Goal: Use online tool/utility: Utilize a website feature to perform a specific function

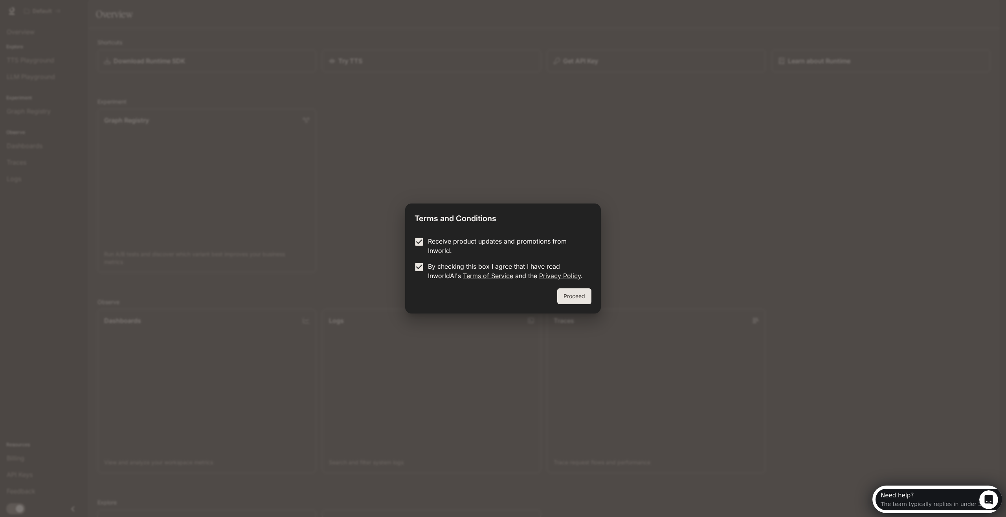
click at [583, 298] on button "Proceed" at bounding box center [574, 296] width 34 height 16
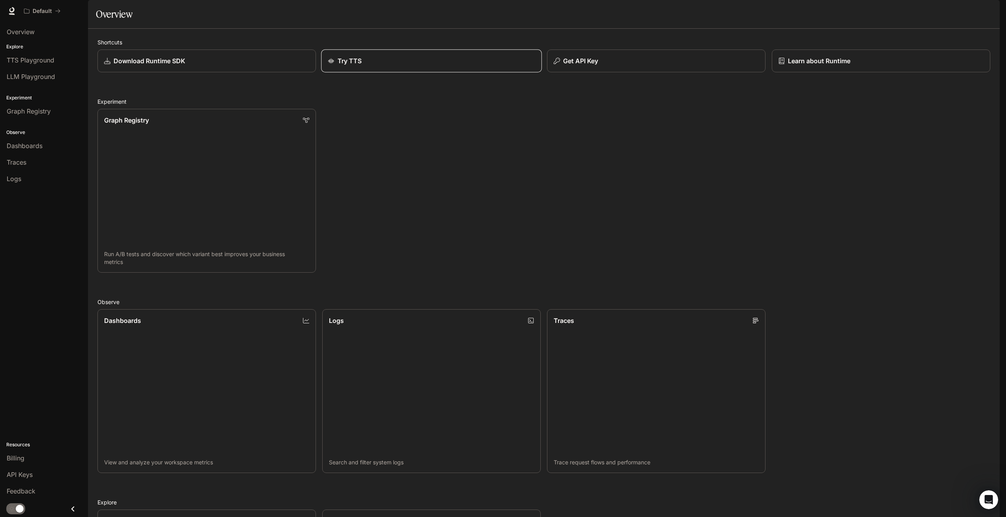
click at [373, 66] on div "Try TTS" at bounding box center [431, 60] width 207 height 9
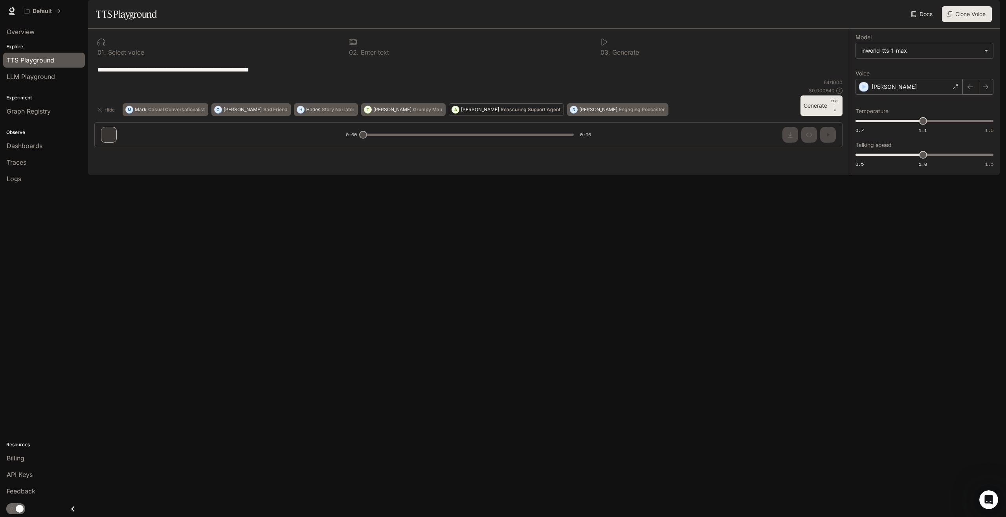
click at [501, 112] on p "Reassuring Support Agent" at bounding box center [531, 109] width 60 height 5
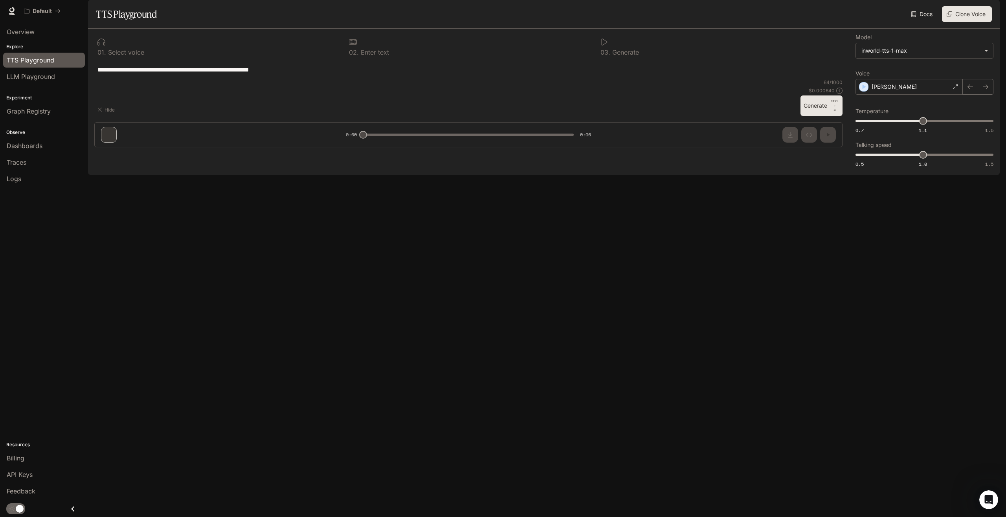
type textarea "**********"
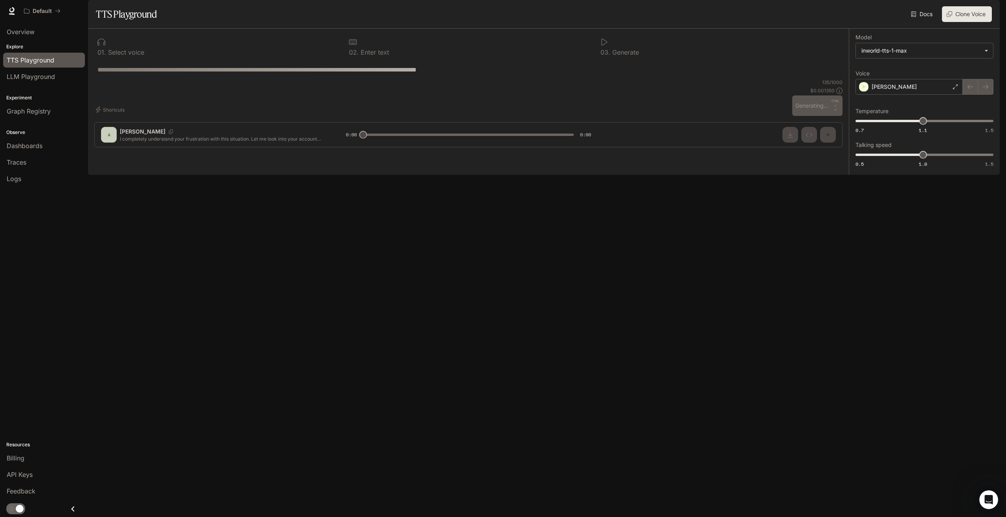
drag, startPoint x: 361, startPoint y: 491, endPoint x: 371, endPoint y: 489, distance: 10.2
click at [371, 154] on div "**********" at bounding box center [468, 91] width 761 height 125
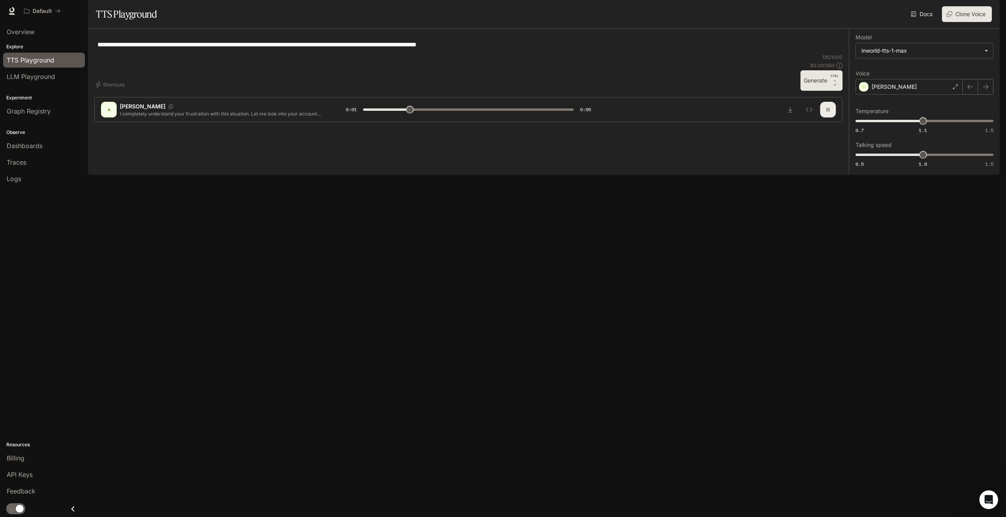
click at [831, 113] on icon "button" at bounding box center [828, 110] width 6 height 6
click at [819, 91] on button "Generate CTRL + ⏎" at bounding box center [822, 80] width 42 height 20
click at [829, 118] on button "button" at bounding box center [828, 110] width 16 height 16
type input "*"
click at [34, 78] on span "LLM Playground" at bounding box center [31, 76] width 48 height 9
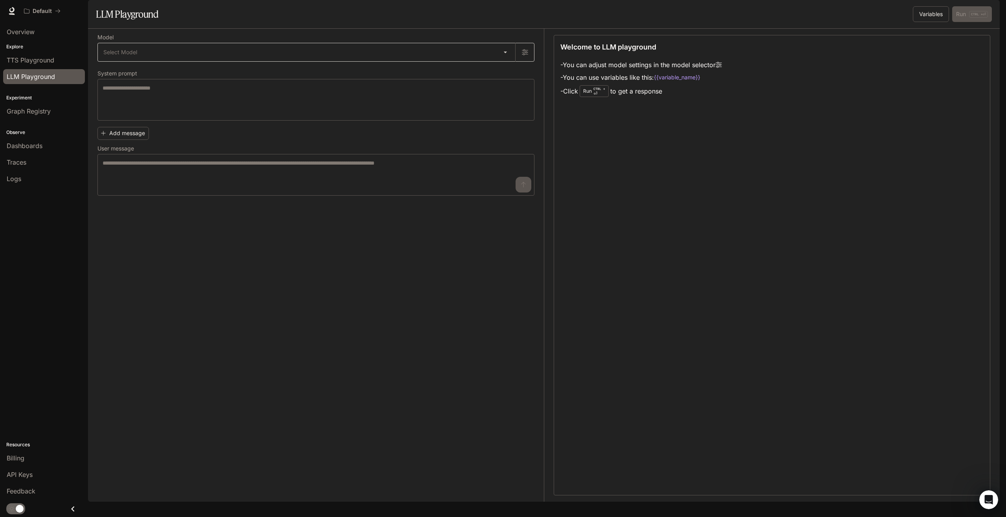
click at [134, 75] on body "Skip to main content Default Runtime Runtime Documentation Documentation Portal…" at bounding box center [503, 258] width 1006 height 517
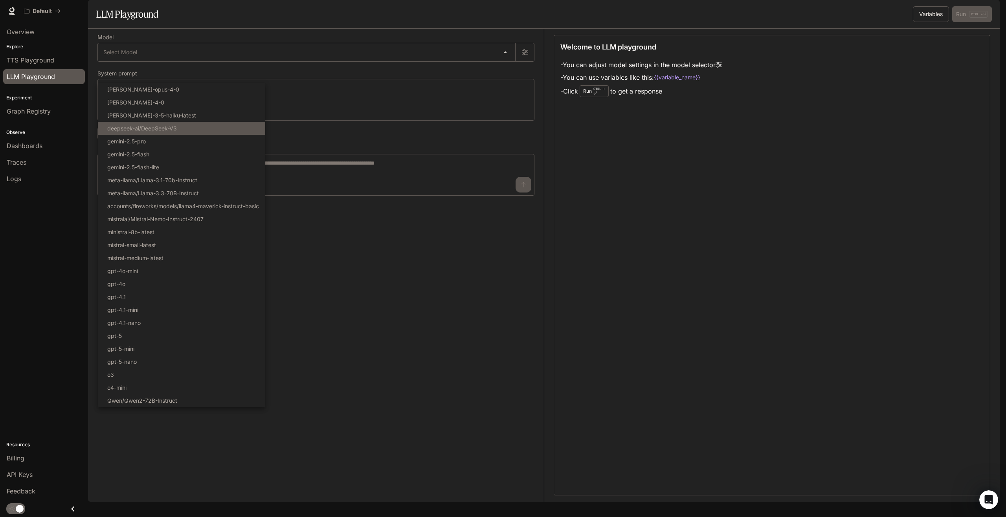
click at [141, 131] on p "deepseek-ai/DeepSeek-V3" at bounding box center [142, 128] width 70 height 8
type input "**********"
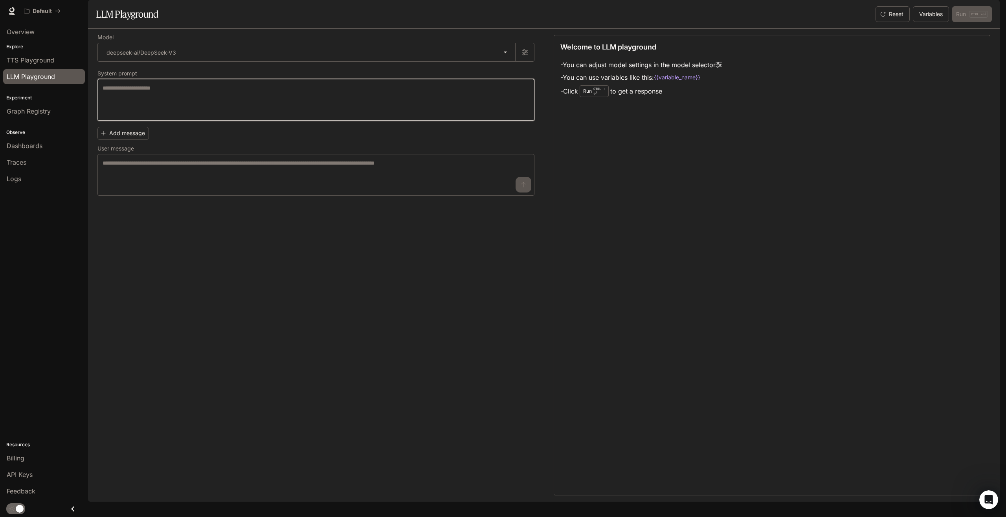
click at [124, 116] on textarea at bounding box center [316, 99] width 427 height 31
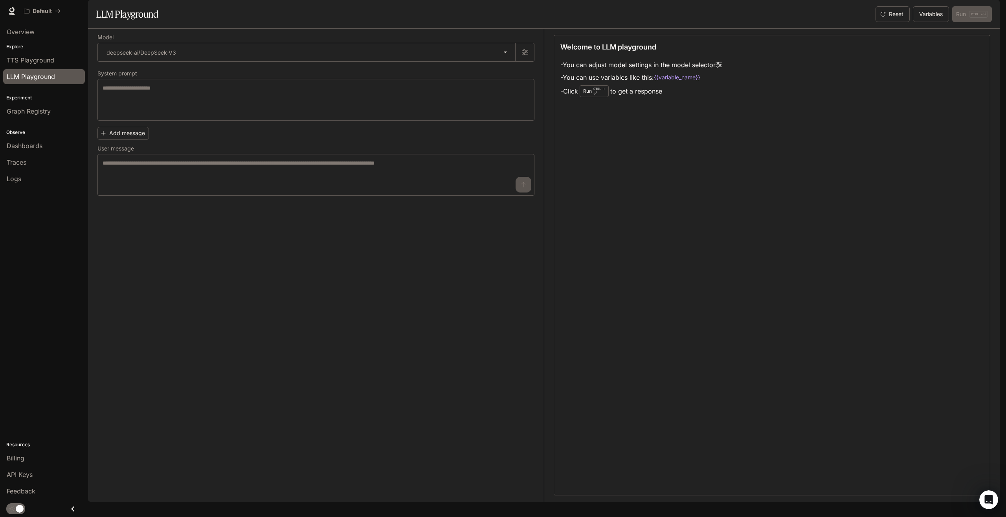
click at [599, 96] on p "CTRL + ⏎" at bounding box center [600, 90] width 12 height 9
click at [138, 105] on div "* ​" at bounding box center [315, 100] width 437 height 42
click at [929, 22] on button "Variables" at bounding box center [931, 14] width 36 height 16
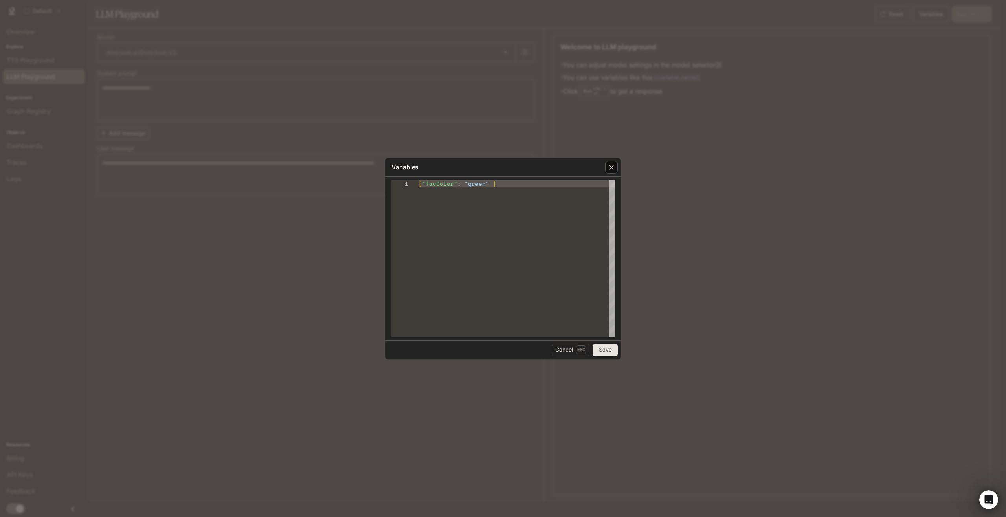
click at [613, 169] on icon "button" at bounding box center [611, 167] width 5 height 5
